Goal: Information Seeking & Learning: Learn about a topic

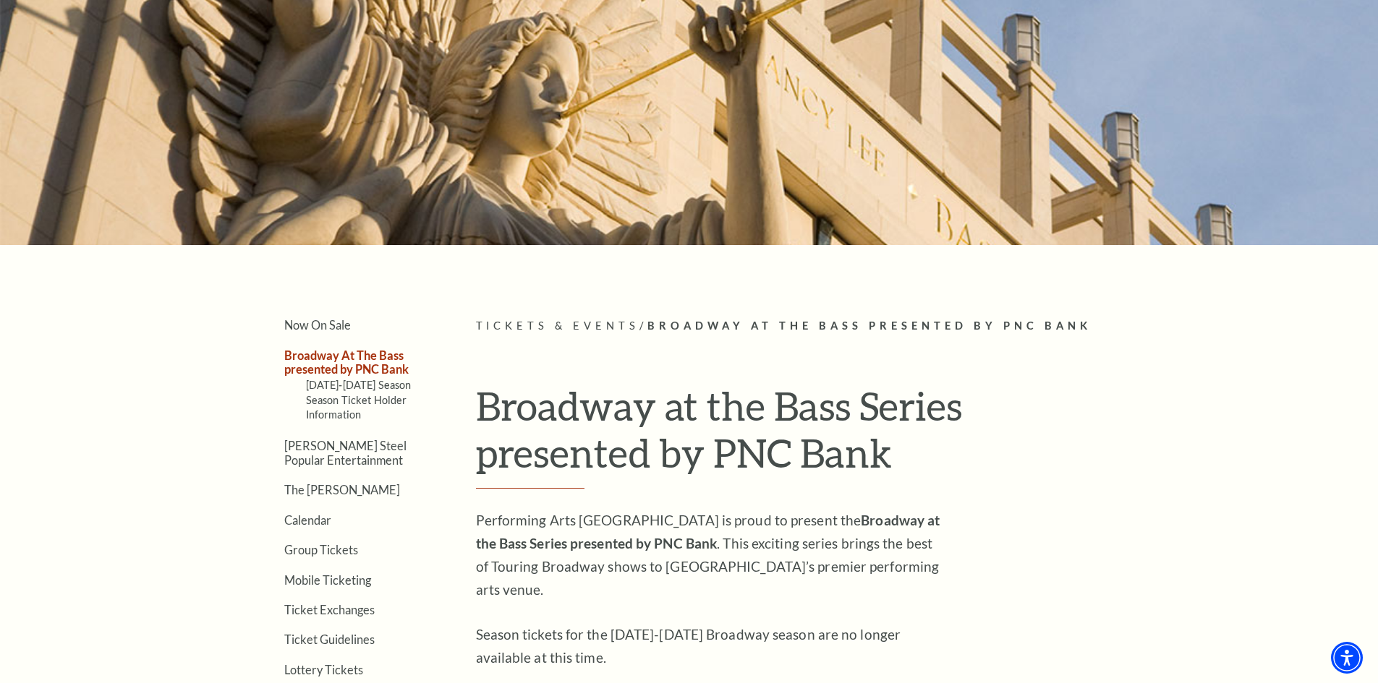
scroll to position [217, 0]
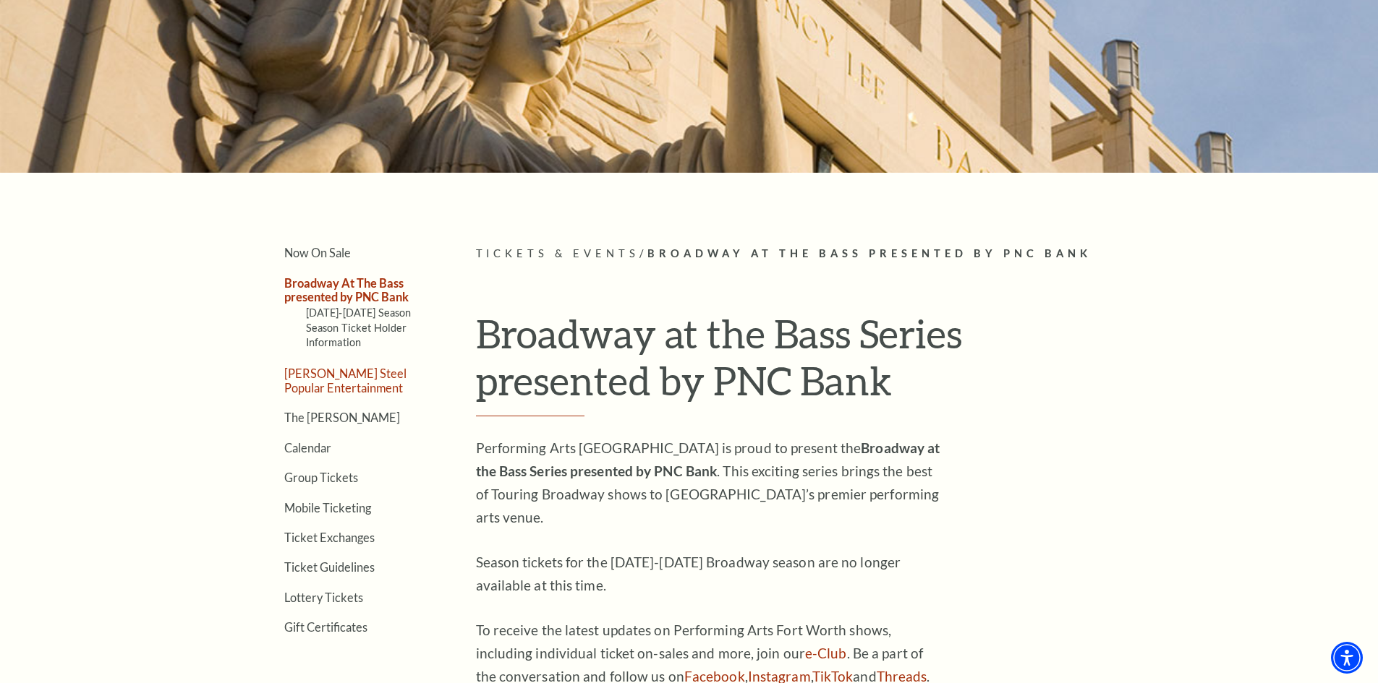
click at [351, 387] on link "[PERSON_NAME] Steel Popular Entertainment" at bounding box center [345, 380] width 122 height 27
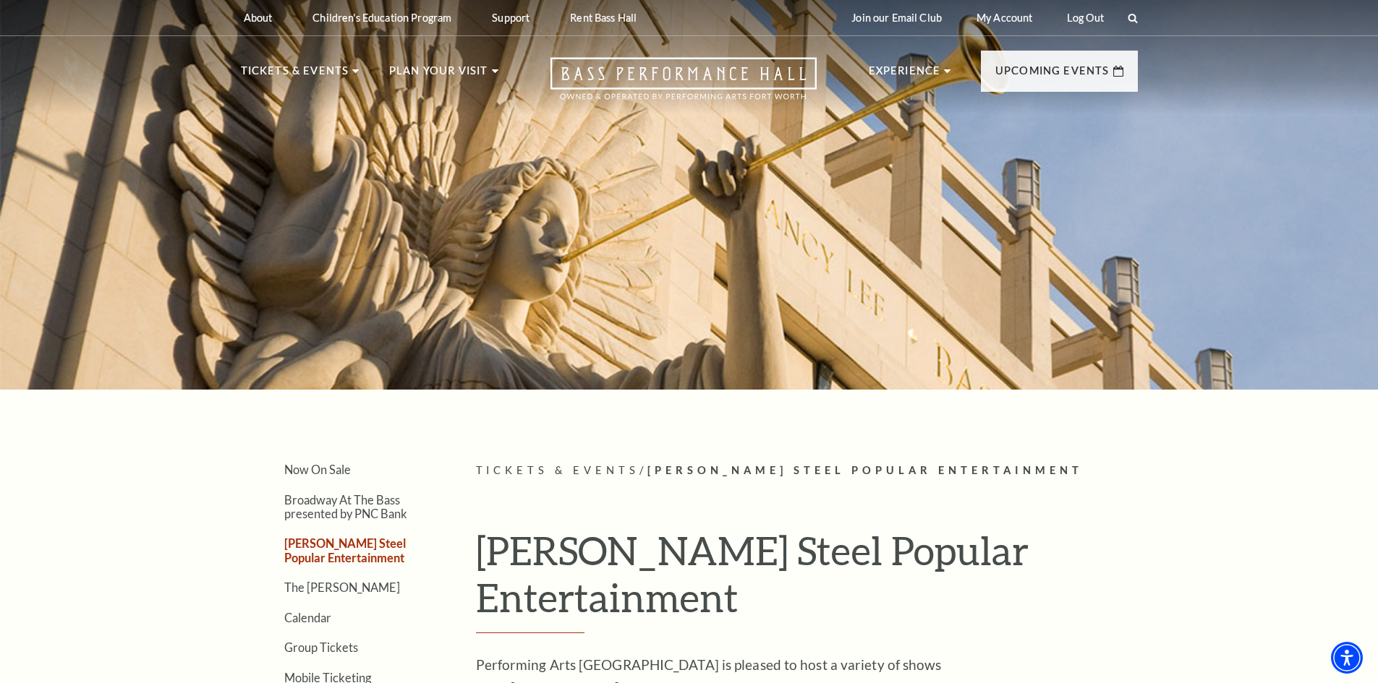
drag, startPoint x: 265, startPoint y: 451, endPoint x: 281, endPoint y: 166, distance: 286.2
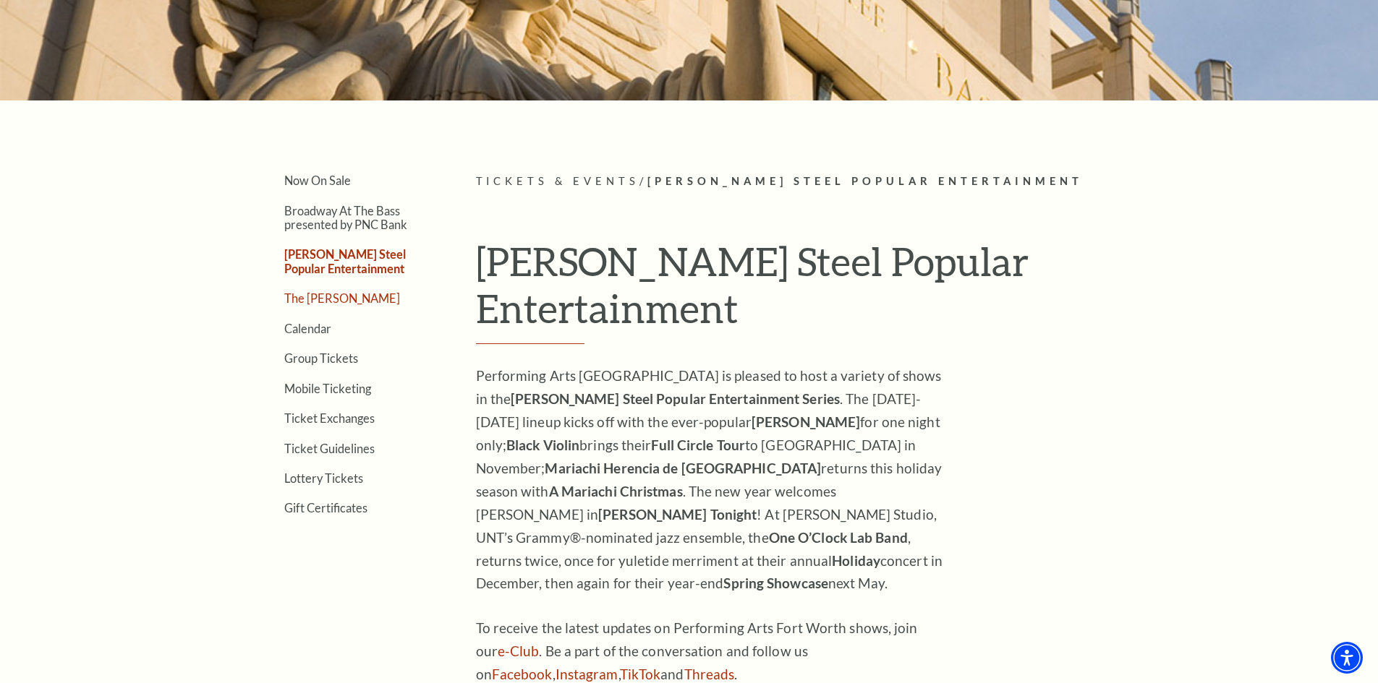
click at [323, 296] on link "The [PERSON_NAME]" at bounding box center [342, 298] width 116 height 14
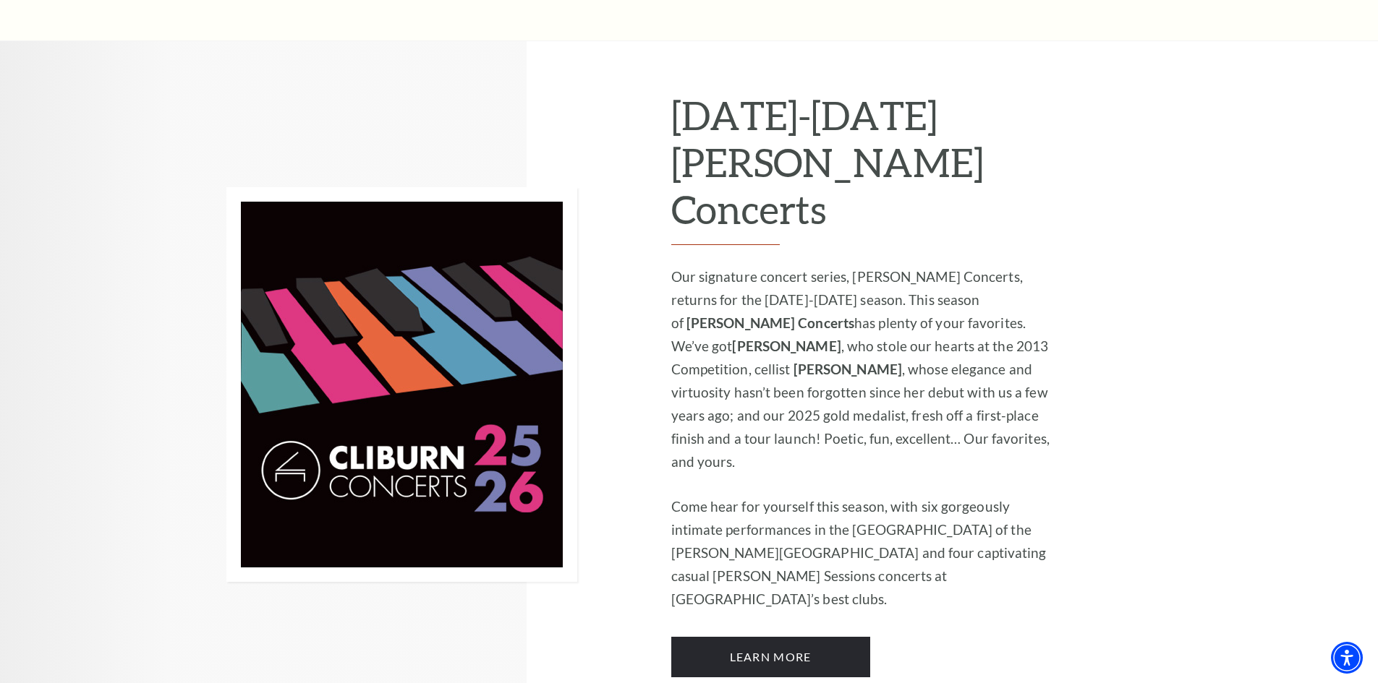
scroll to position [940, 0]
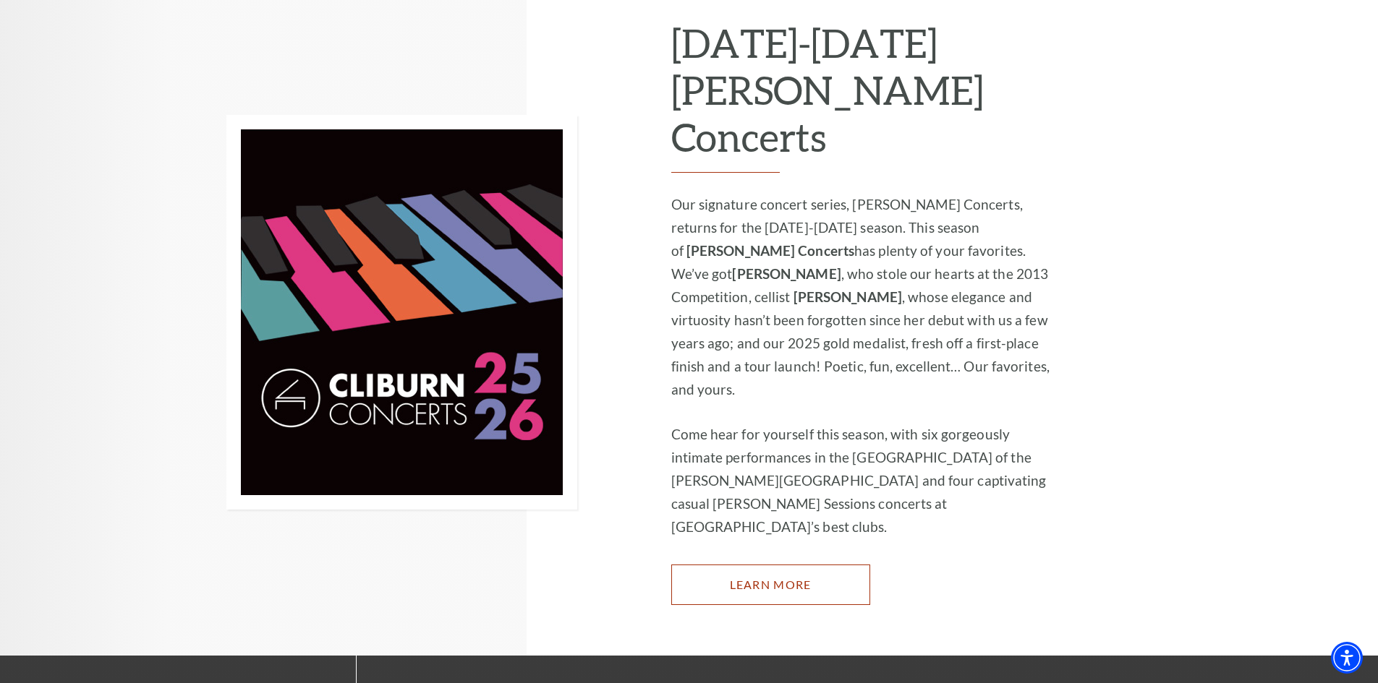
click at [809, 565] on link "Learn More" at bounding box center [770, 585] width 199 height 41
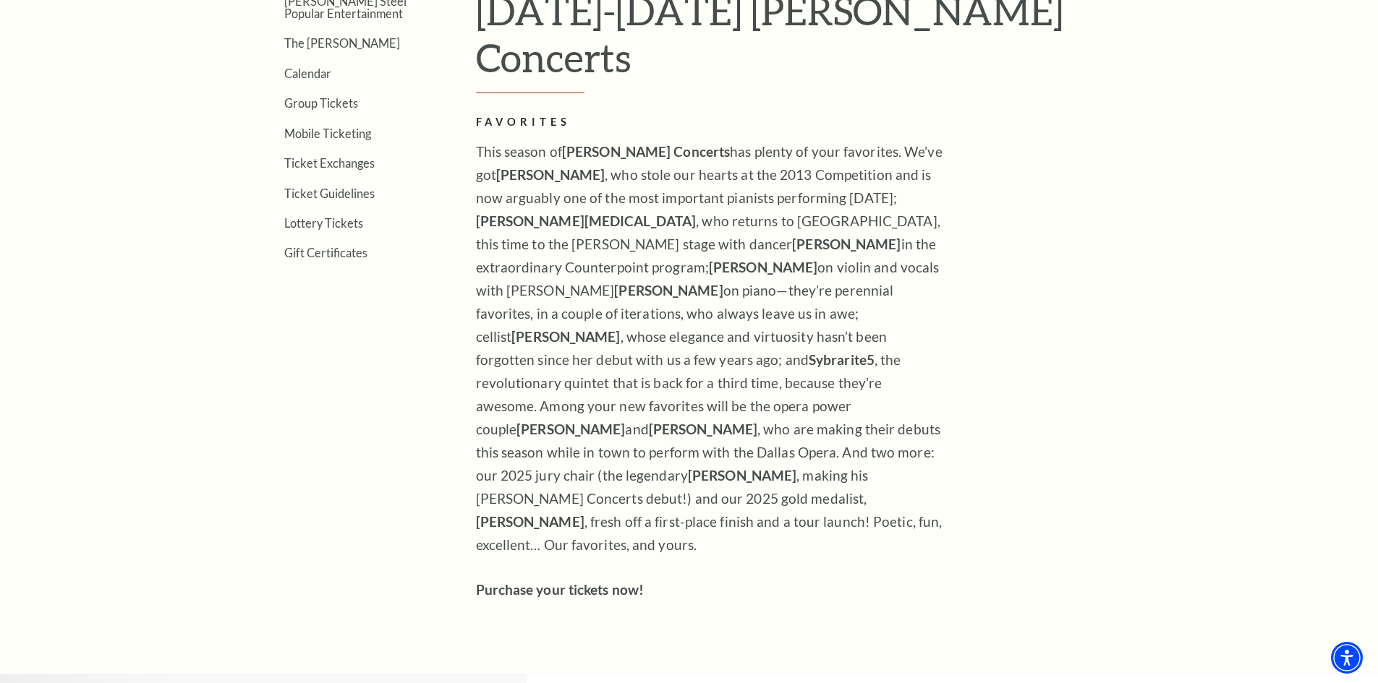
scroll to position [468, 0]
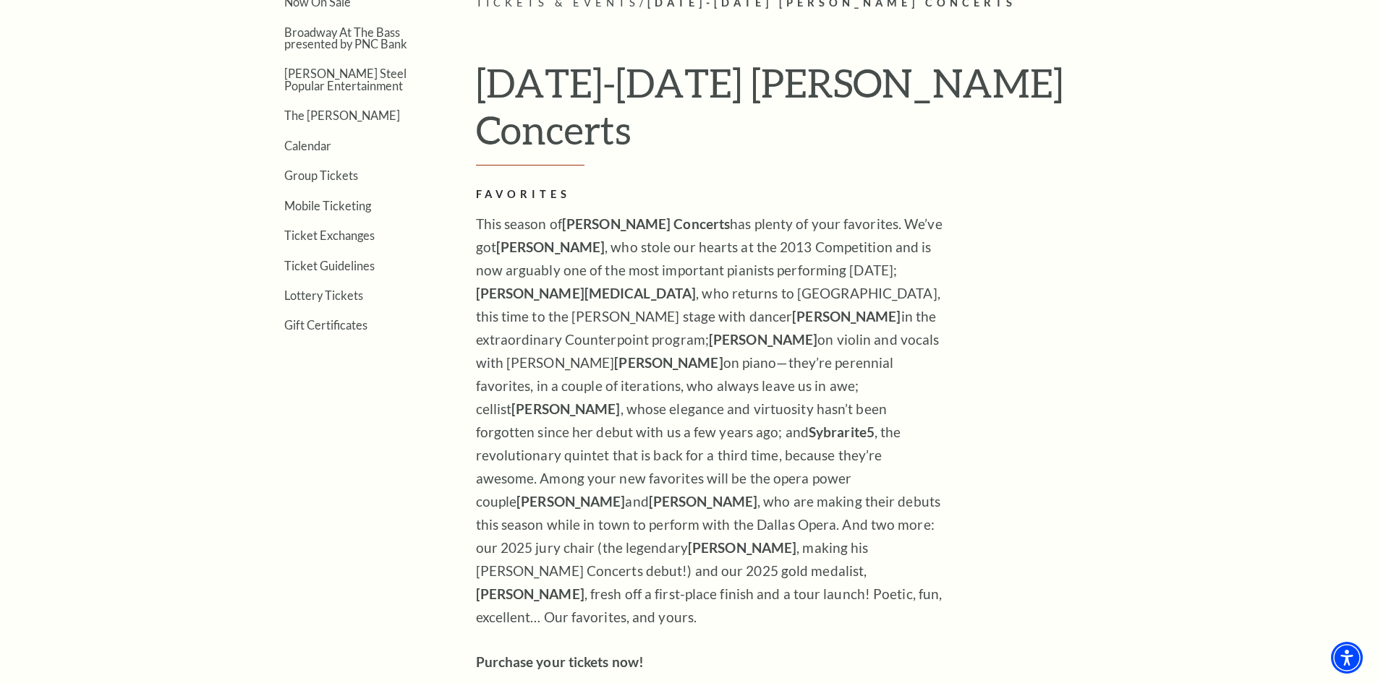
click at [624, 472] on p "This season of Cliburn Concerts has plenty of your favorites. We’ve got Beatric…" at bounding box center [711, 421] width 470 height 417
click at [848, 498] on p "This season of Cliburn Concerts has plenty of your favorites. We’ve got Beatric…" at bounding box center [711, 421] width 470 height 417
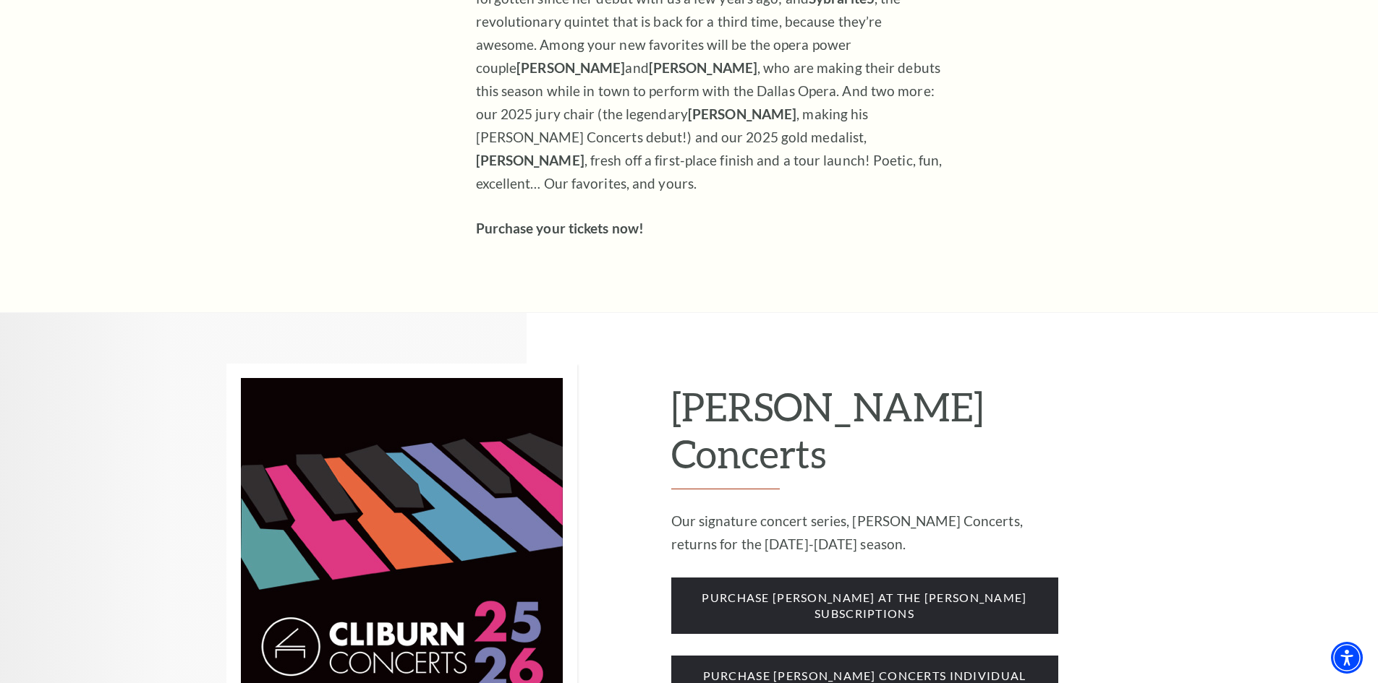
click at [471, 438] on img at bounding box center [401, 561] width 351 height 395
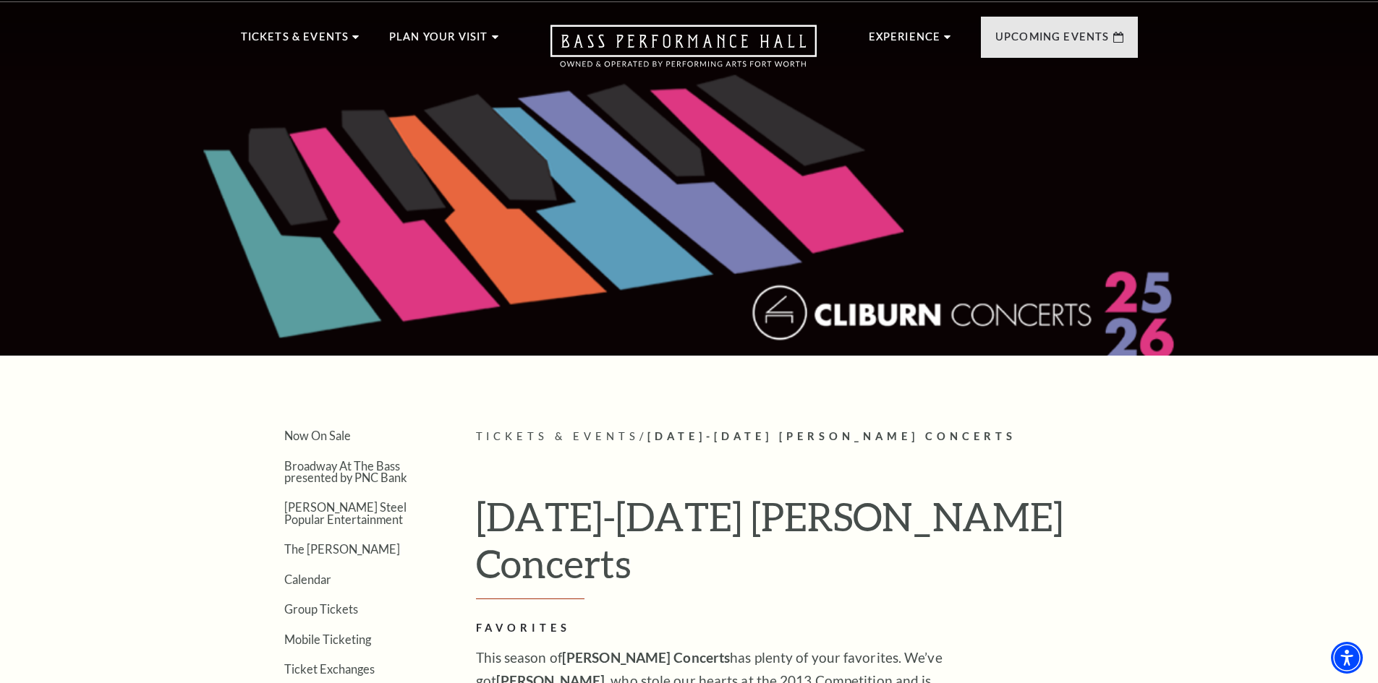
scroll to position [0, 0]
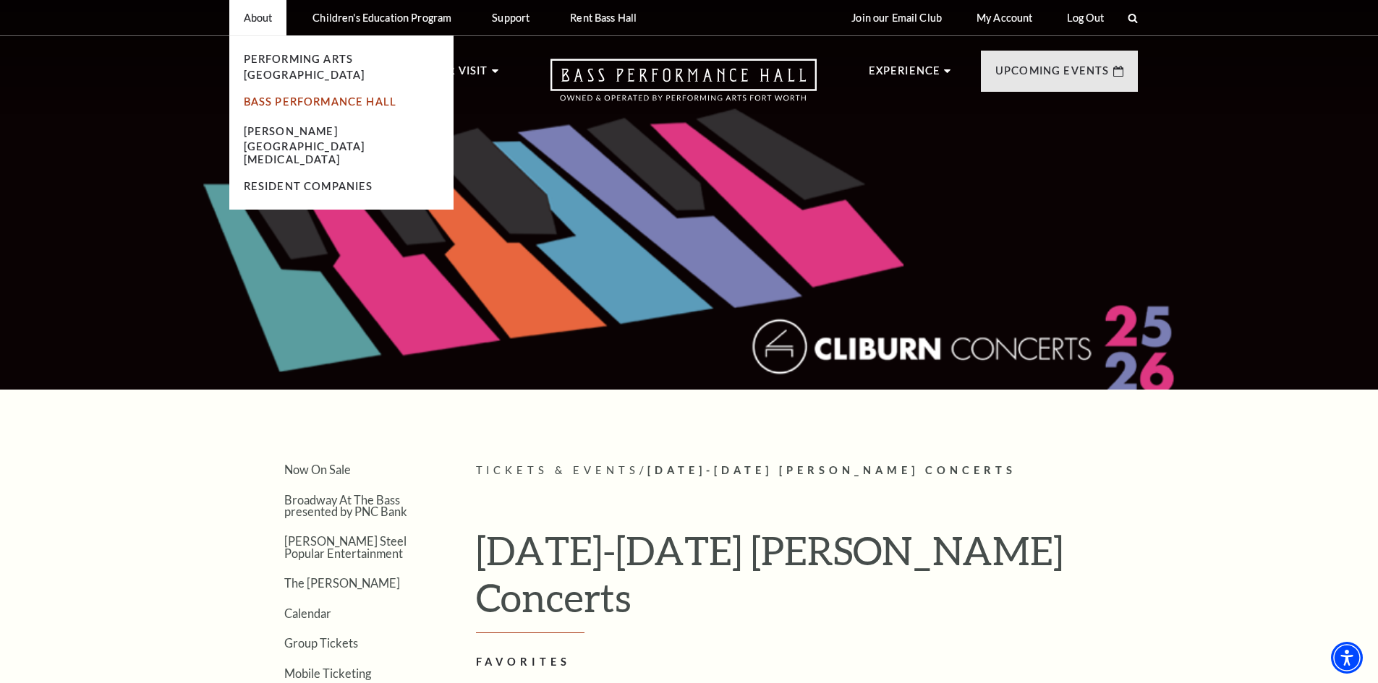
click at [263, 95] on link "Bass Performance Hall" at bounding box center [320, 101] width 153 height 12
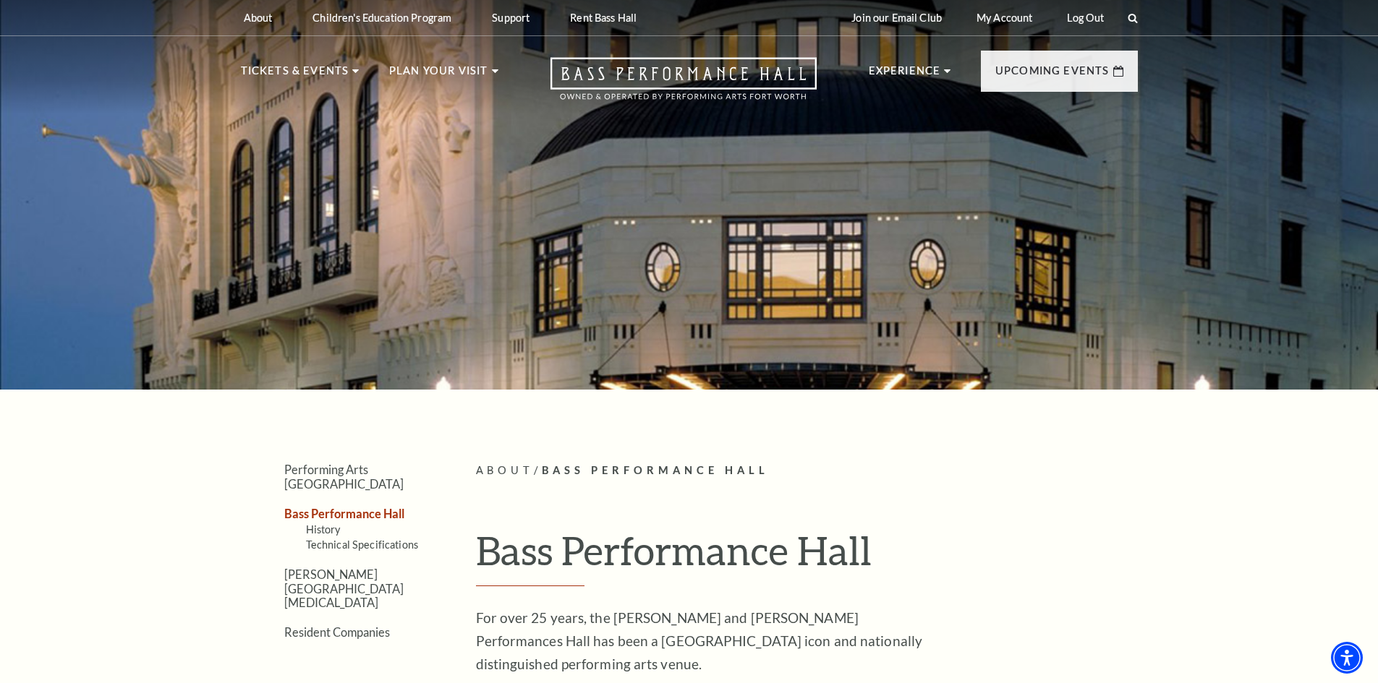
drag, startPoint x: 488, startPoint y: 382, endPoint x: 488, endPoint y: 221, distance: 161.3
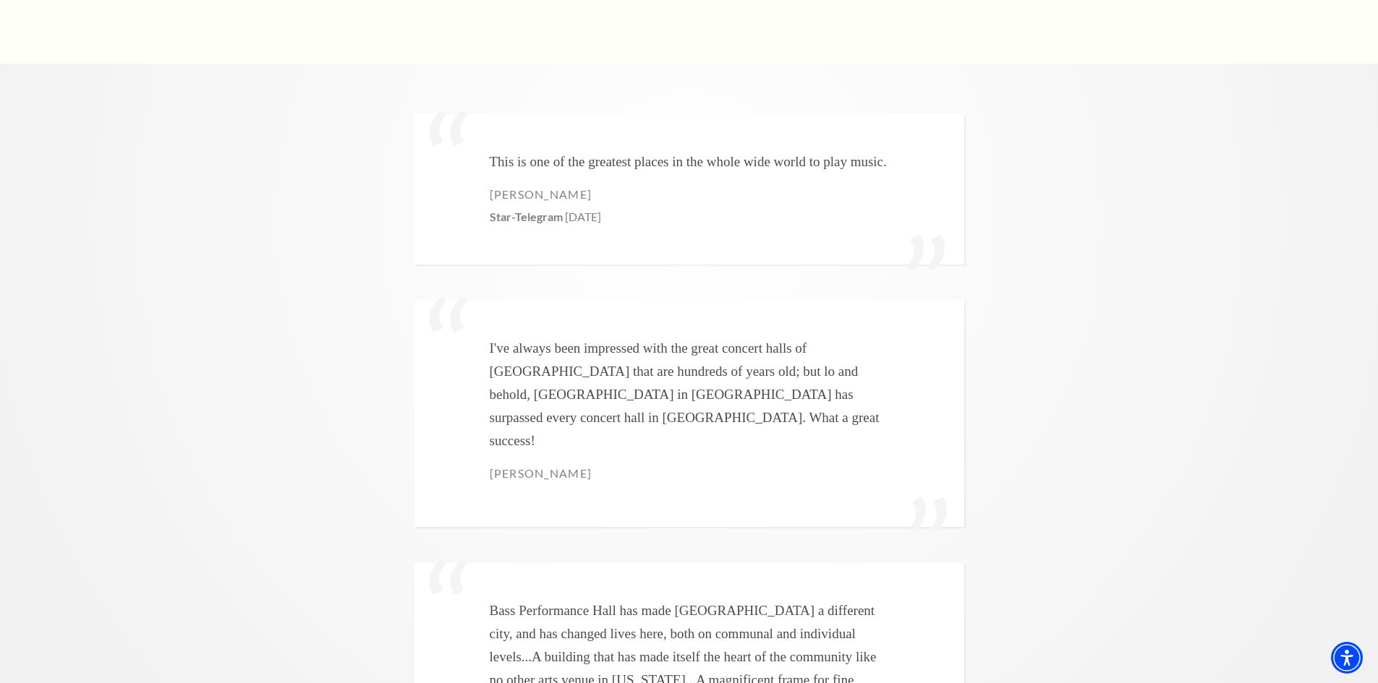
scroll to position [3157, 0]
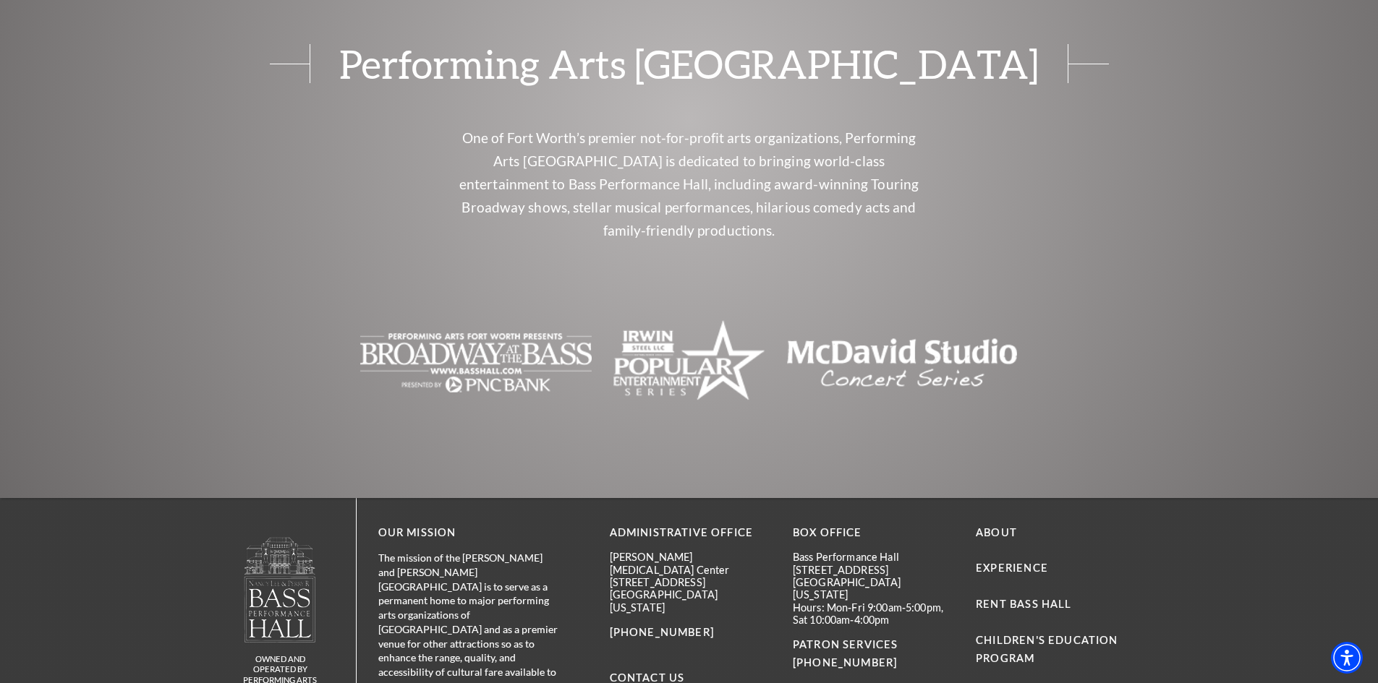
drag, startPoint x: 1091, startPoint y: 348, endPoint x: 1057, endPoint y: 654, distance: 307.8
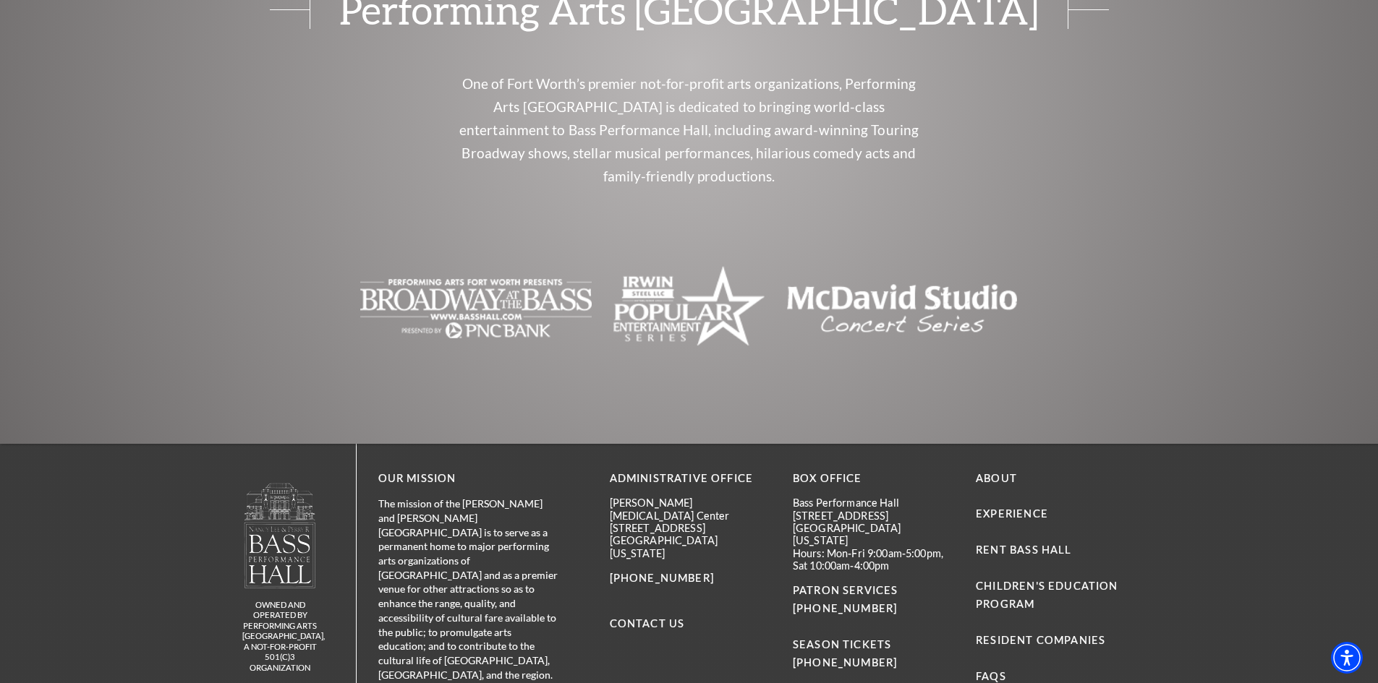
scroll to position [4644, 0]
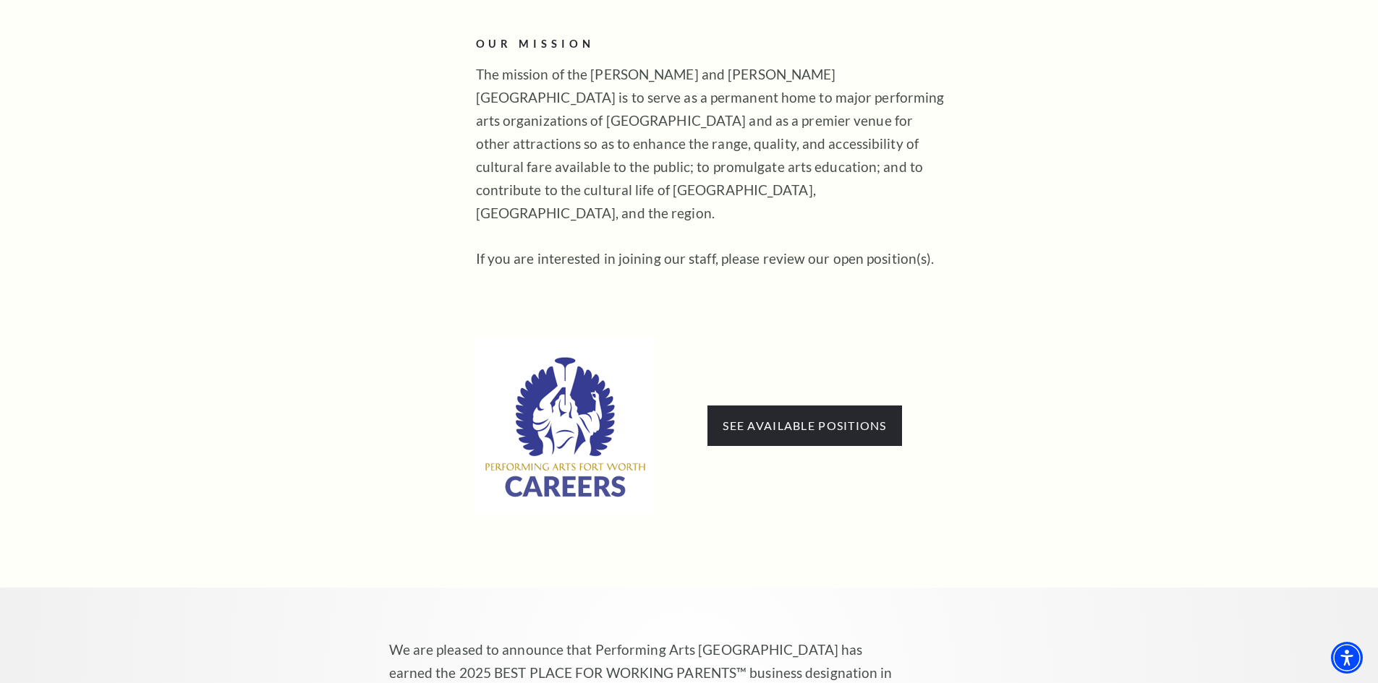
scroll to position [1013, 0]
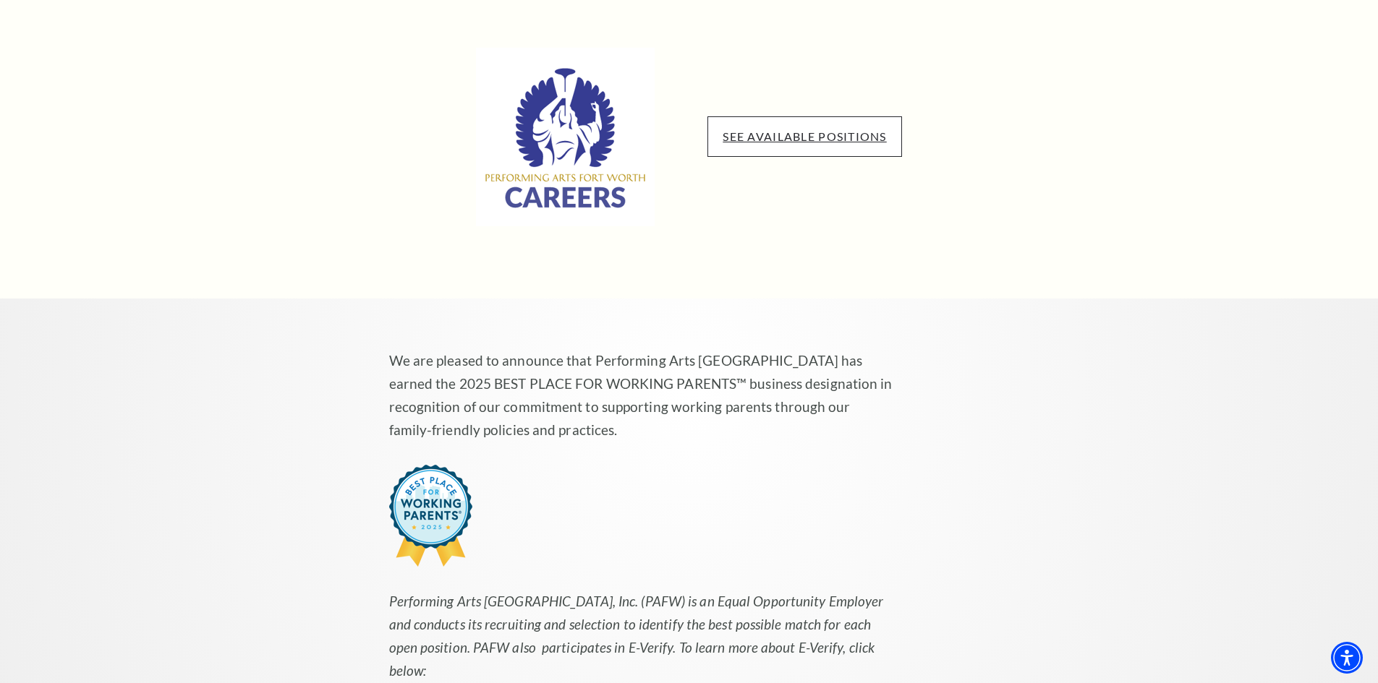
click at [776, 129] on link "See available positions" at bounding box center [804, 136] width 163 height 14
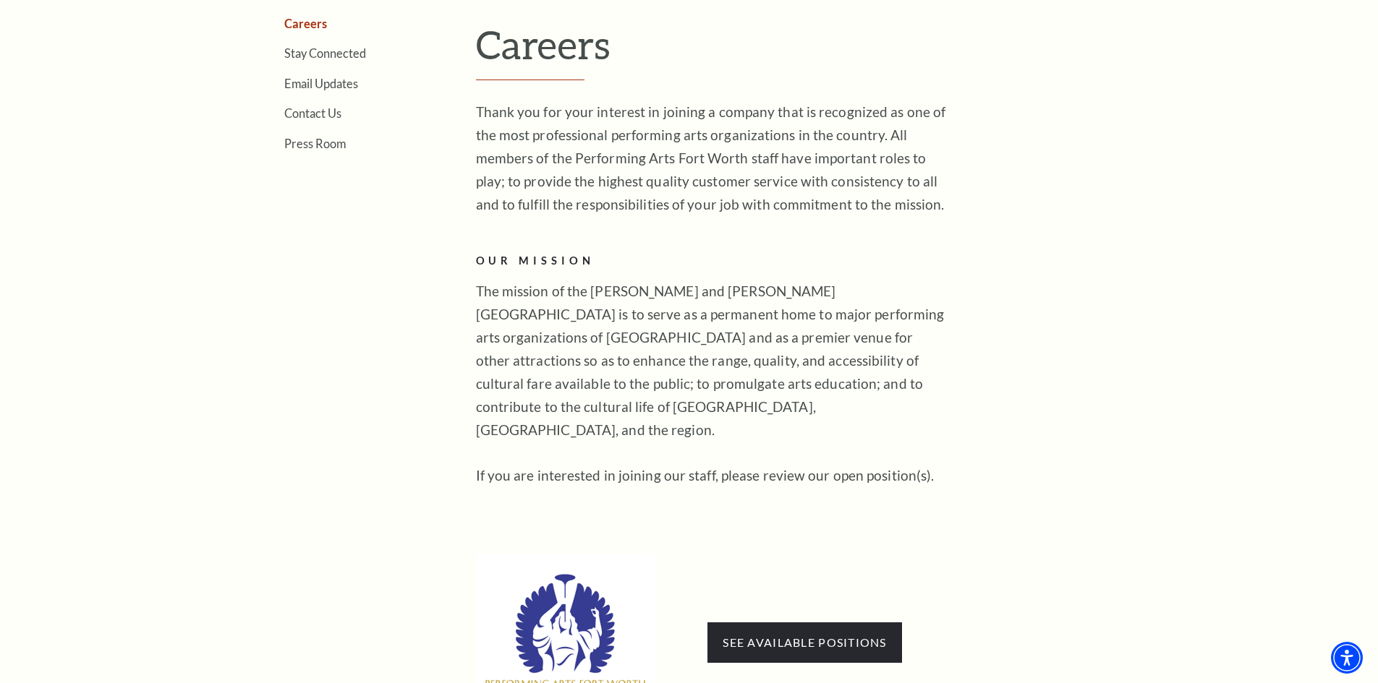
scroll to position [434, 0]
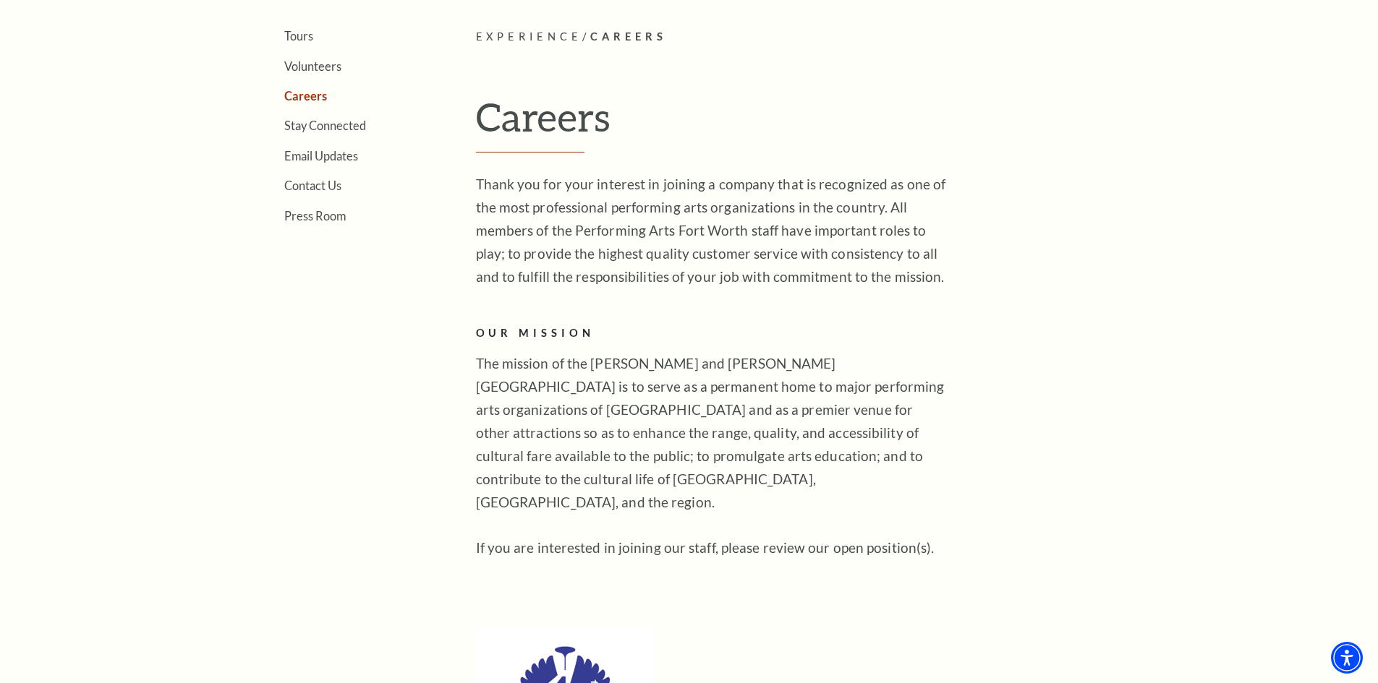
click at [575, 330] on h2 "OUR MISSION" at bounding box center [711, 334] width 470 height 18
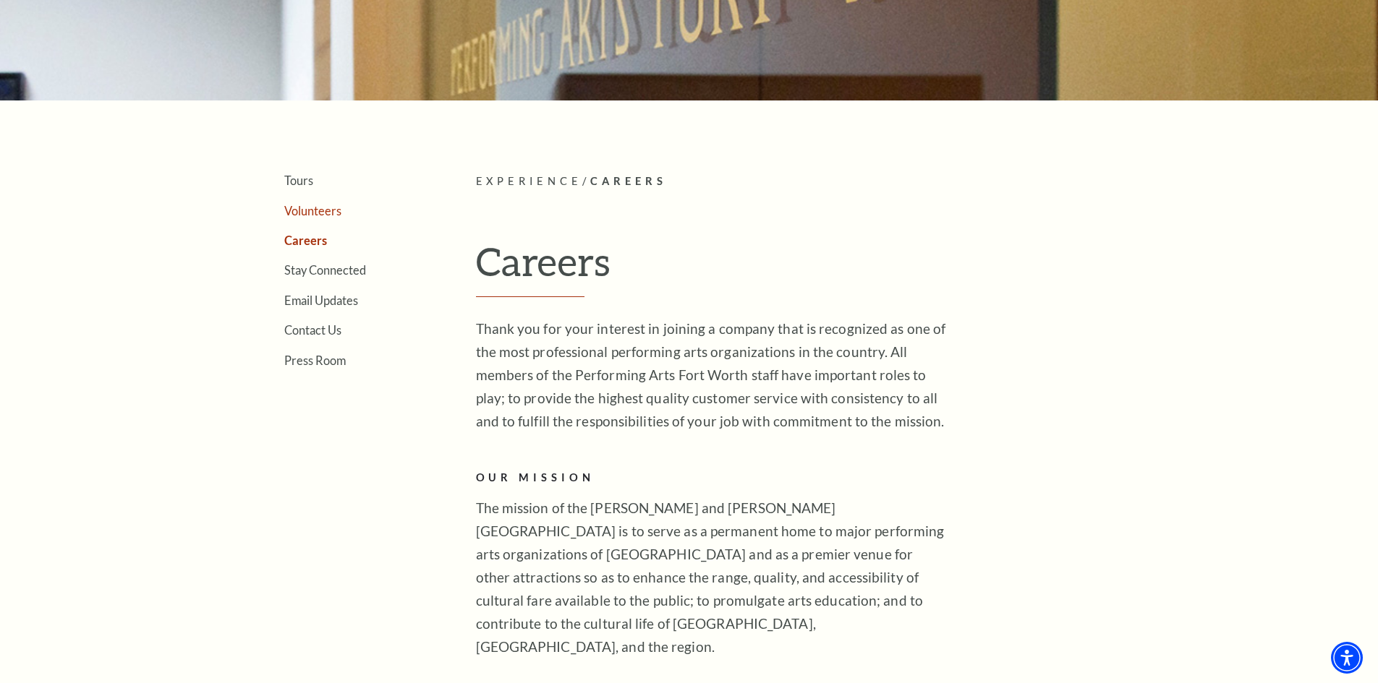
click at [307, 205] on link "Volunteers" at bounding box center [312, 211] width 57 height 14
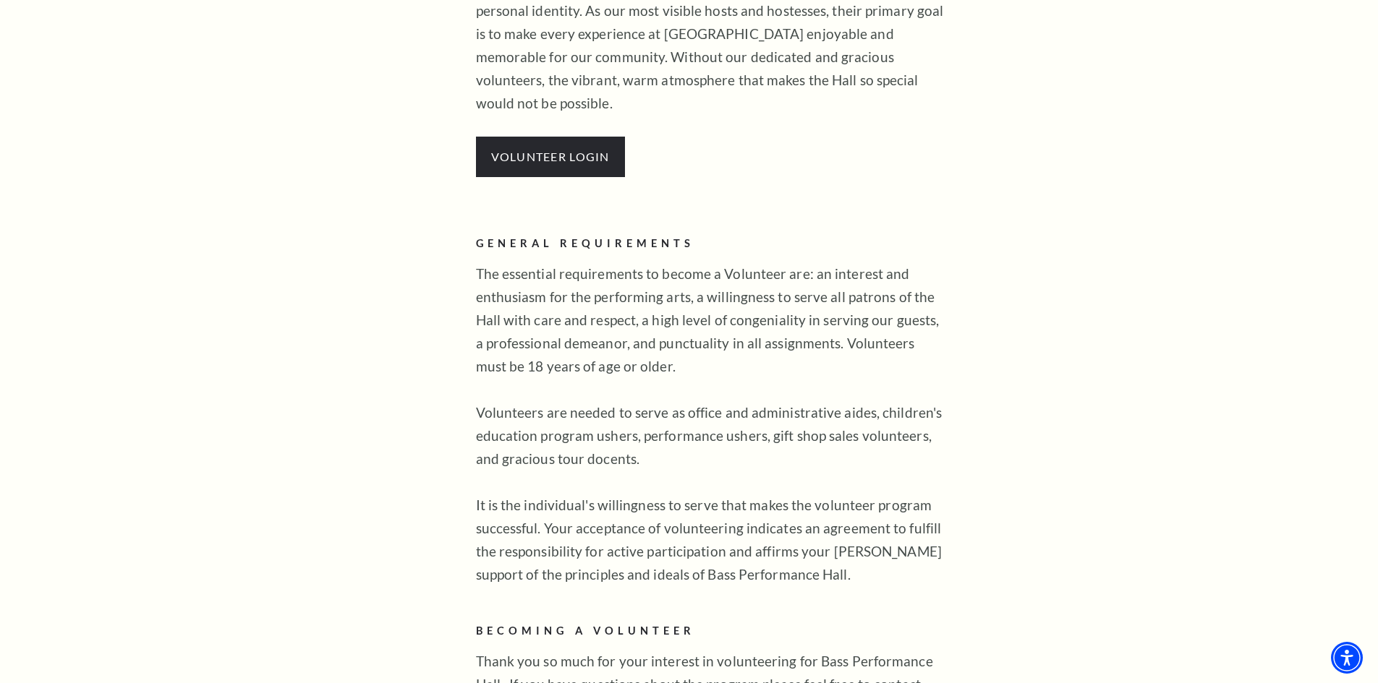
scroll to position [796, 0]
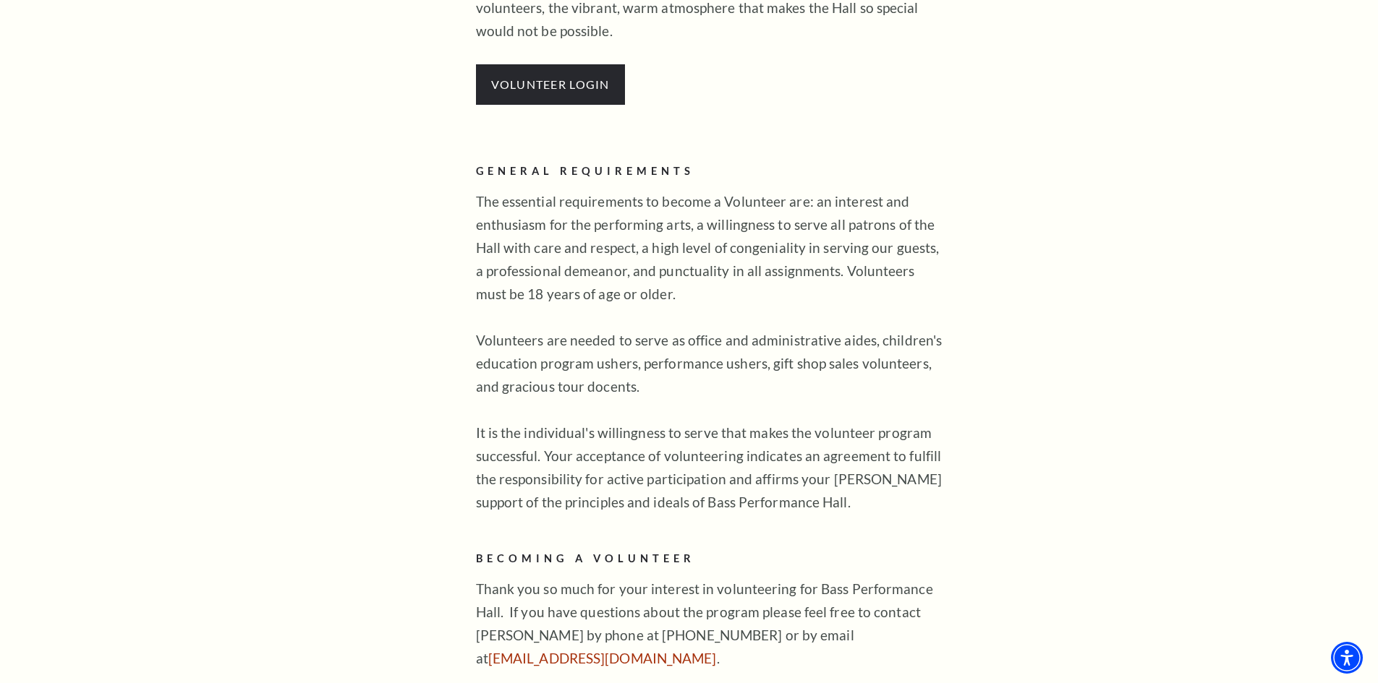
click at [498, 343] on p "The essential requirements to become a Volunteer are: an interest and enthusias…" at bounding box center [711, 352] width 470 height 324
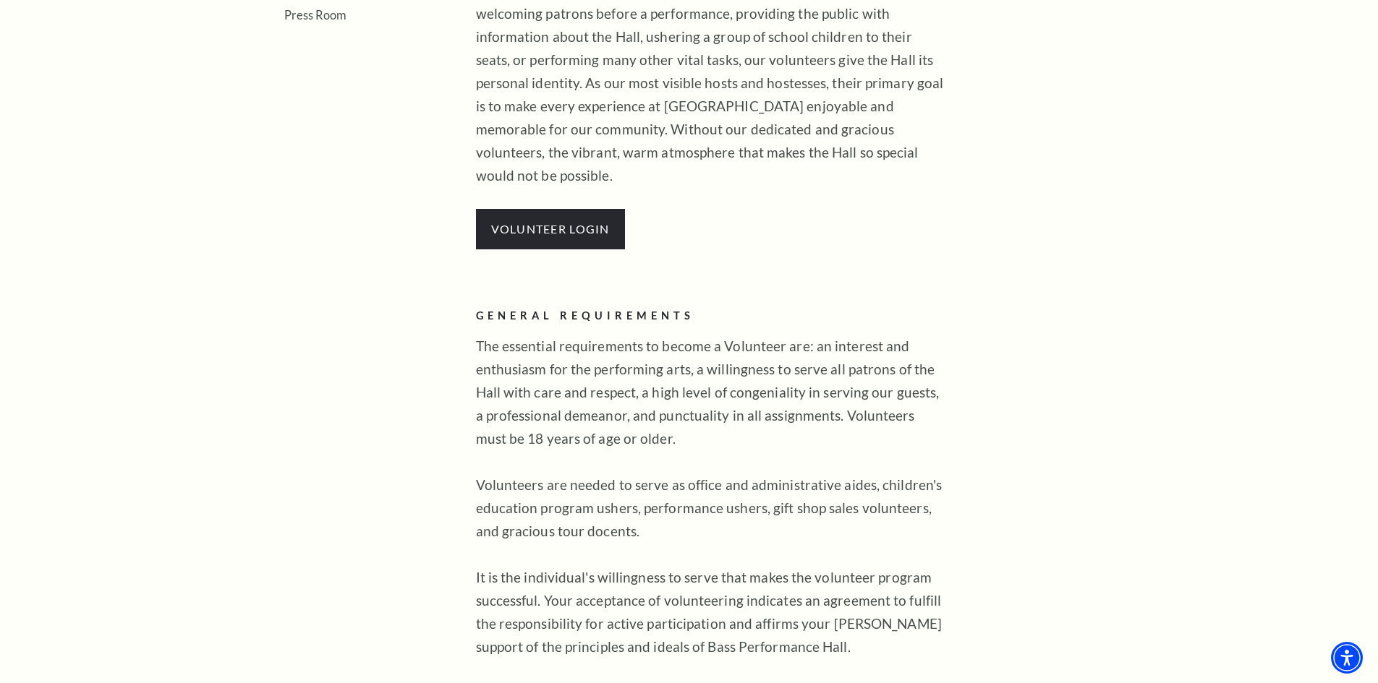
scroll to position [506, 0]
